Goal: Information Seeking & Learning: Learn about a topic

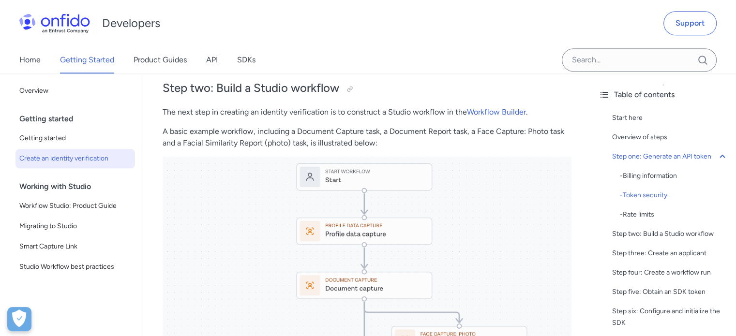
scroll to position [1065, 0]
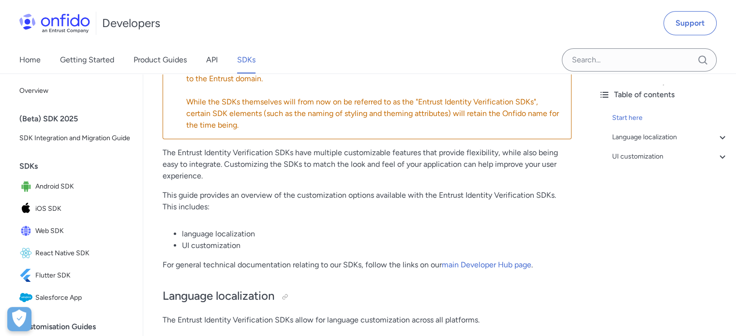
scroll to position [145, 0]
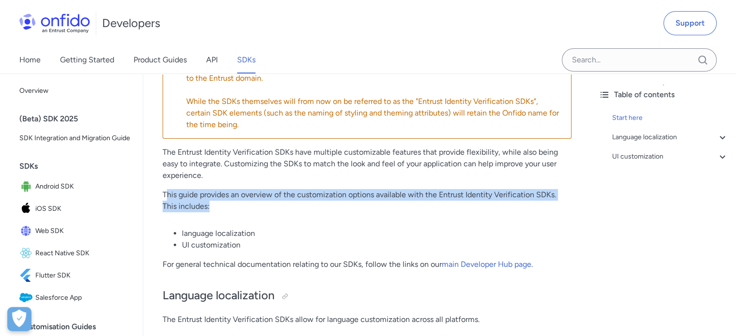
drag, startPoint x: 166, startPoint y: 194, endPoint x: 341, endPoint y: 205, distance: 175.0
click at [341, 205] on p "This guide provides an overview of the customization options available with the…" at bounding box center [367, 200] width 409 height 23
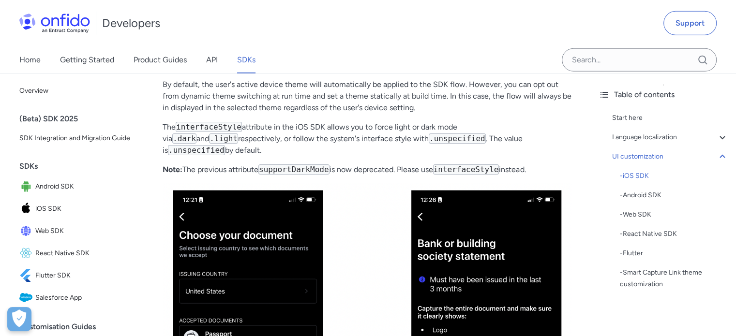
scroll to position [3097, 0]
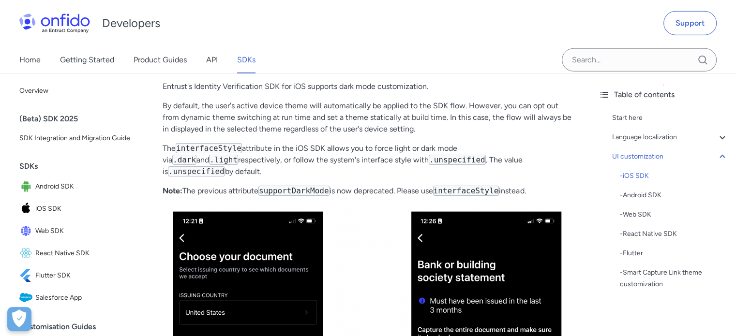
click at [380, 193] on p "Note: The previous attribute supportDarkMode is now deprecated. Please use inte…" at bounding box center [367, 191] width 409 height 12
drag, startPoint x: 528, startPoint y: 188, endPoint x: 186, endPoint y: 189, distance: 342.6
click at [186, 189] on p "Note: The previous attribute supportDarkMode is now deprecated. Please use inte…" at bounding box center [367, 191] width 409 height 12
copy p "The previous attribute supportDarkMode is now deprecated. Please use interfaceS…"
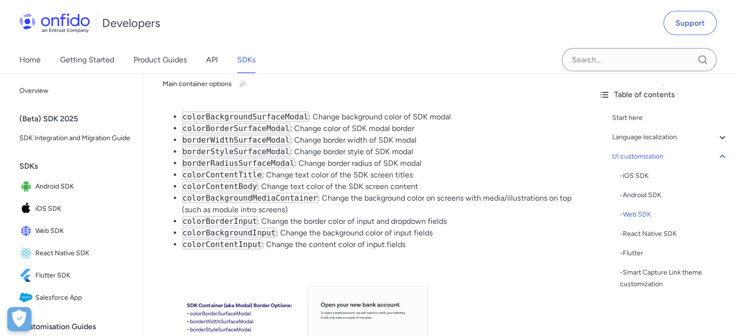
scroll to position [5855, 0]
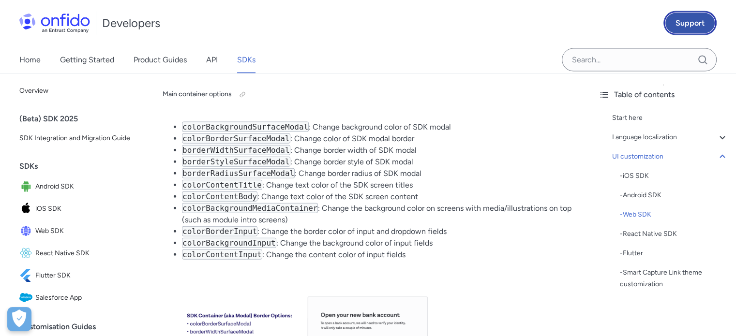
click at [692, 21] on link "Support" at bounding box center [689, 23] width 53 height 24
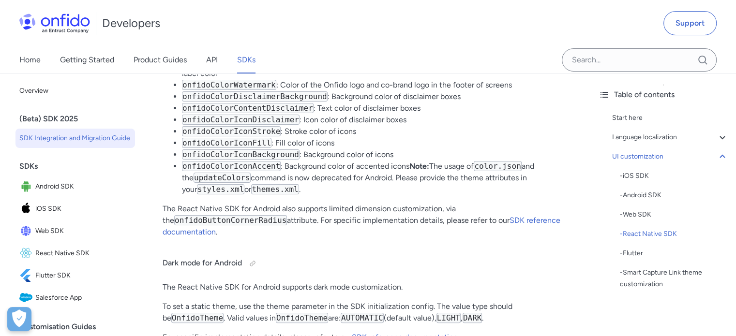
scroll to position [11178, 0]
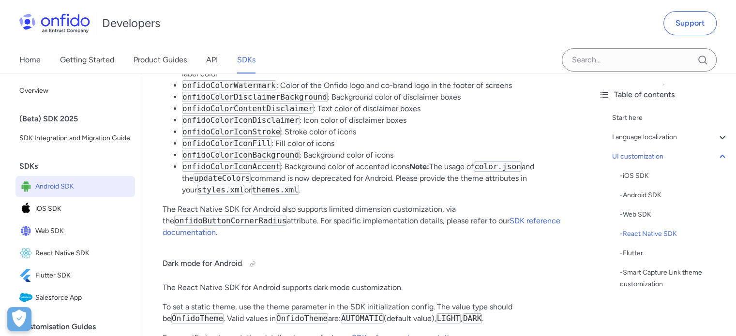
click at [60, 194] on span "Android SDK" at bounding box center [83, 187] width 96 height 14
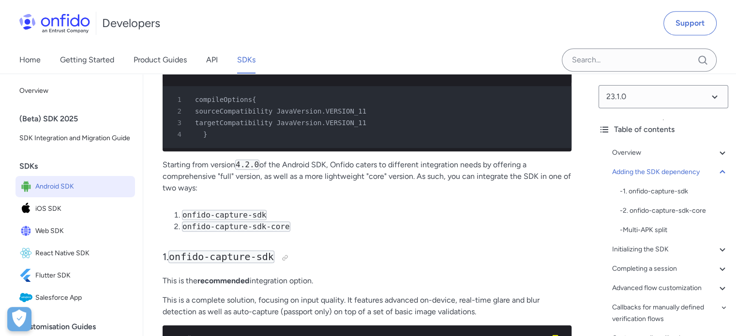
scroll to position [871, 0]
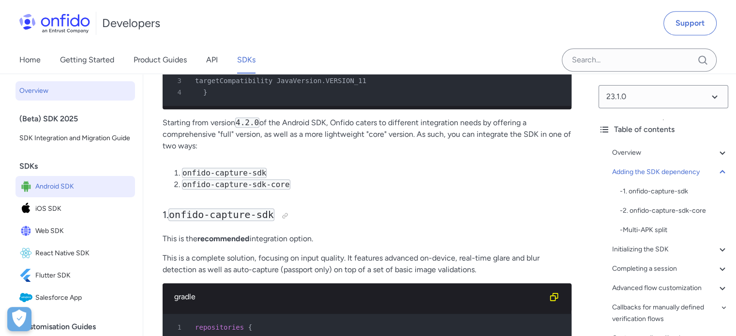
click at [39, 89] on span "Overview" at bounding box center [75, 91] width 112 height 12
